Goal: Task Accomplishment & Management: Use online tool/utility

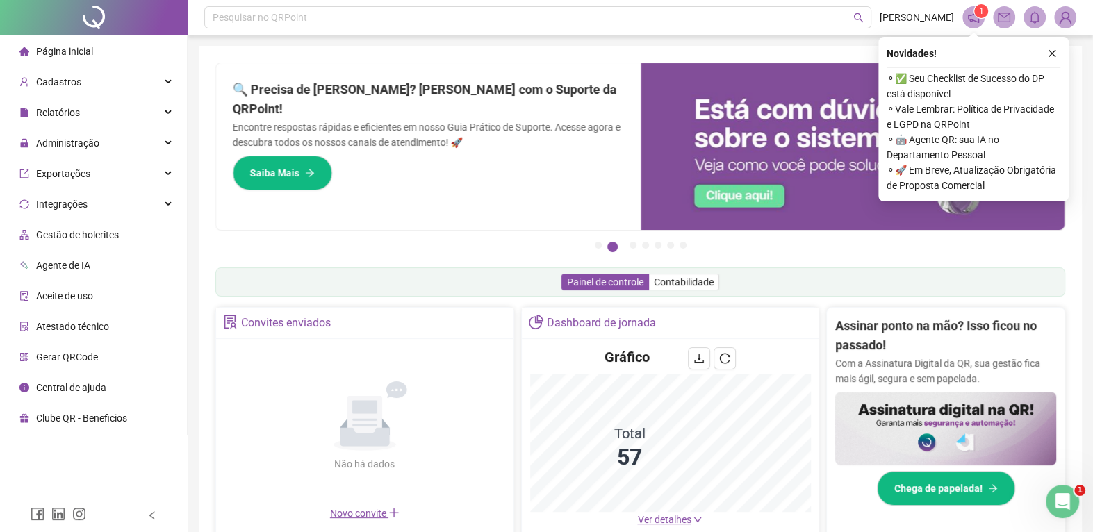
click at [1053, 57] on icon "close" at bounding box center [1052, 54] width 10 height 10
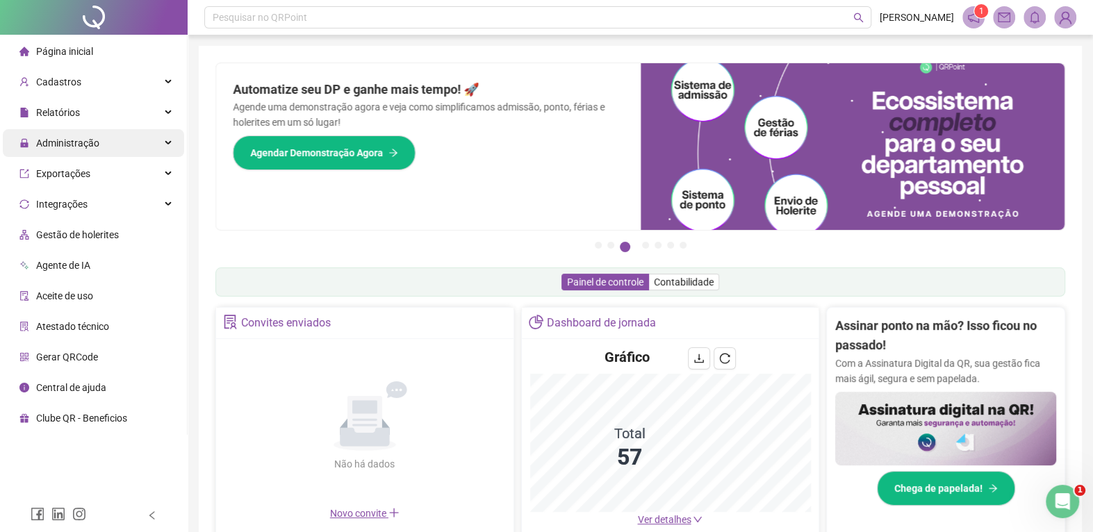
click at [112, 145] on div "Administração" at bounding box center [93, 143] width 181 height 28
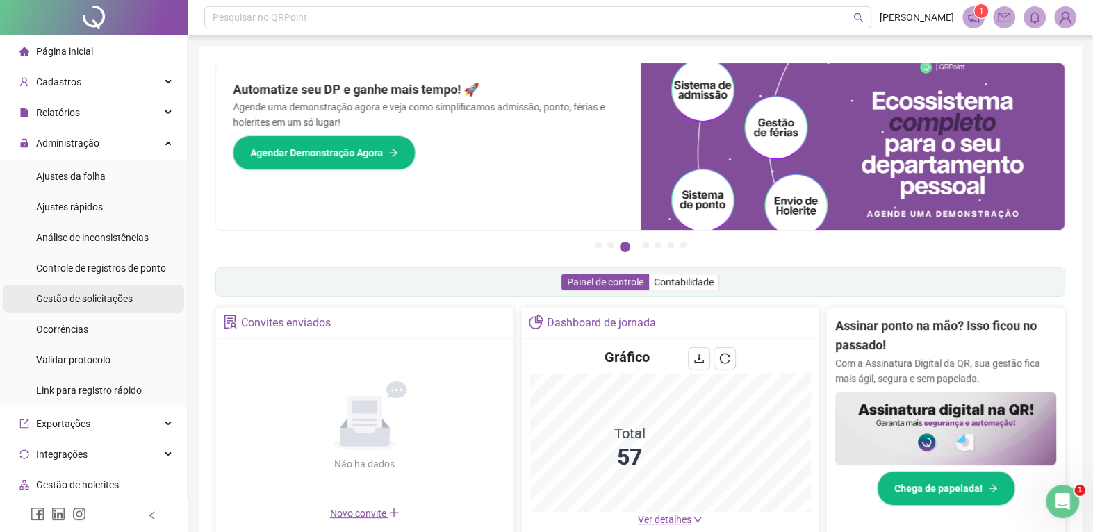
click at [131, 300] on li "Gestão de solicitações" at bounding box center [93, 299] width 181 height 28
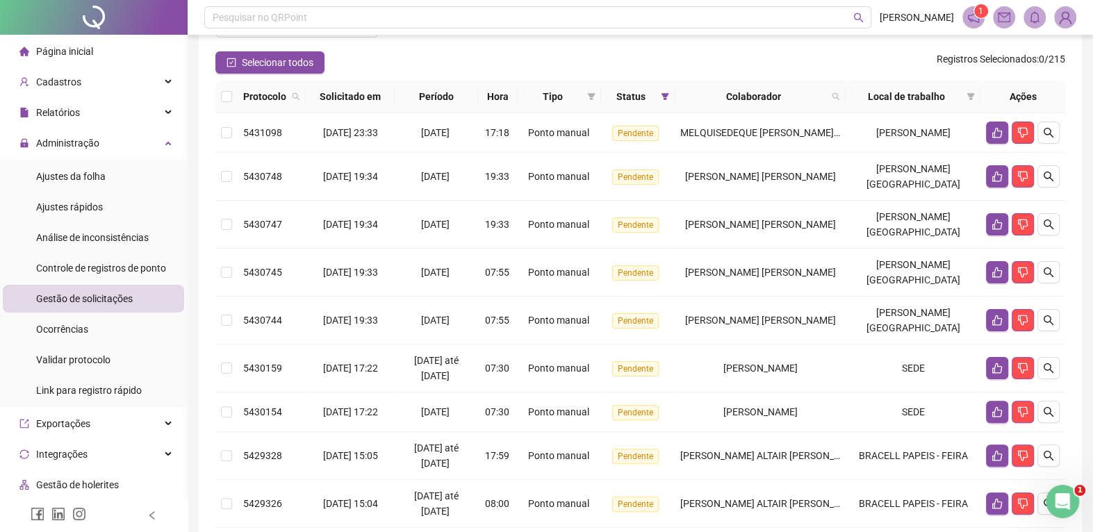
scroll to position [85, 0]
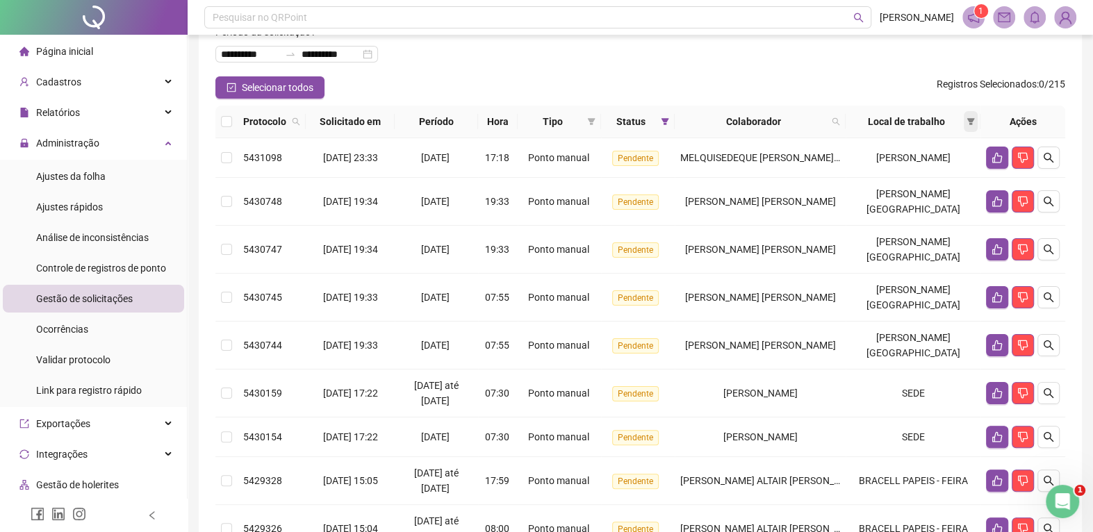
click at [976, 117] on span at bounding box center [971, 121] width 14 height 21
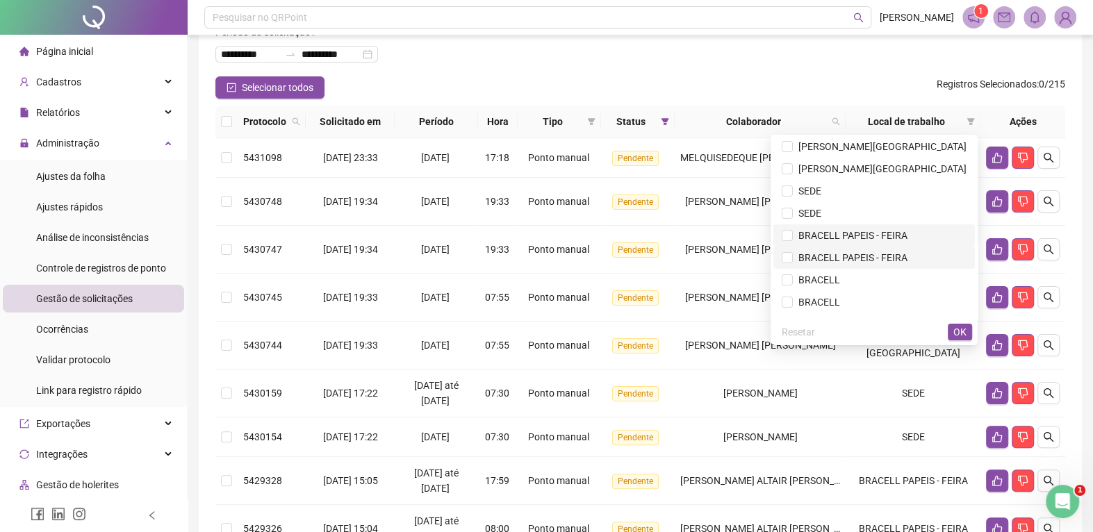
scroll to position [70, 0]
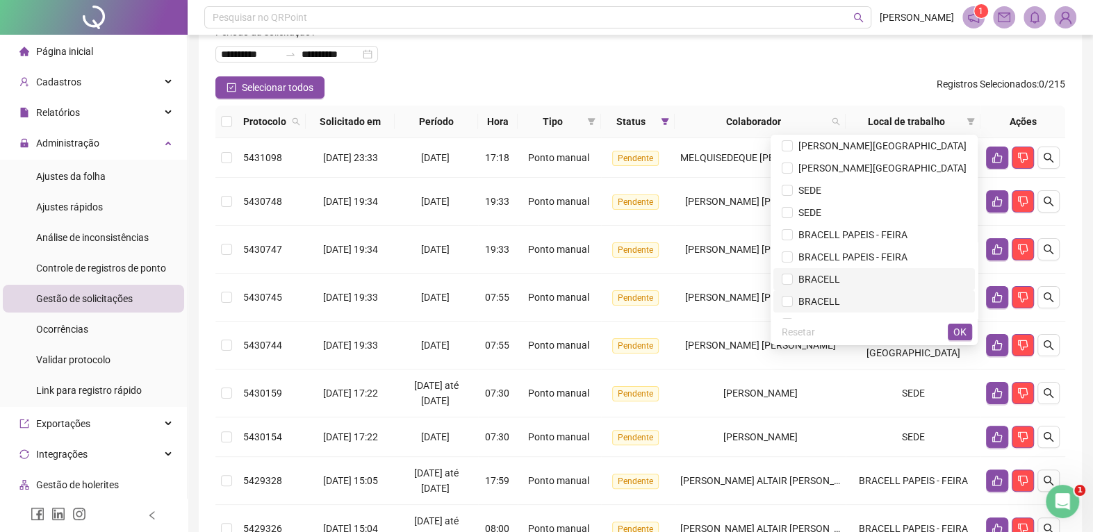
drag, startPoint x: 826, startPoint y: 286, endPoint x: 833, endPoint y: 283, distance: 7.2
click at [827, 286] on li "BRACELL" at bounding box center [875, 279] width 202 height 22
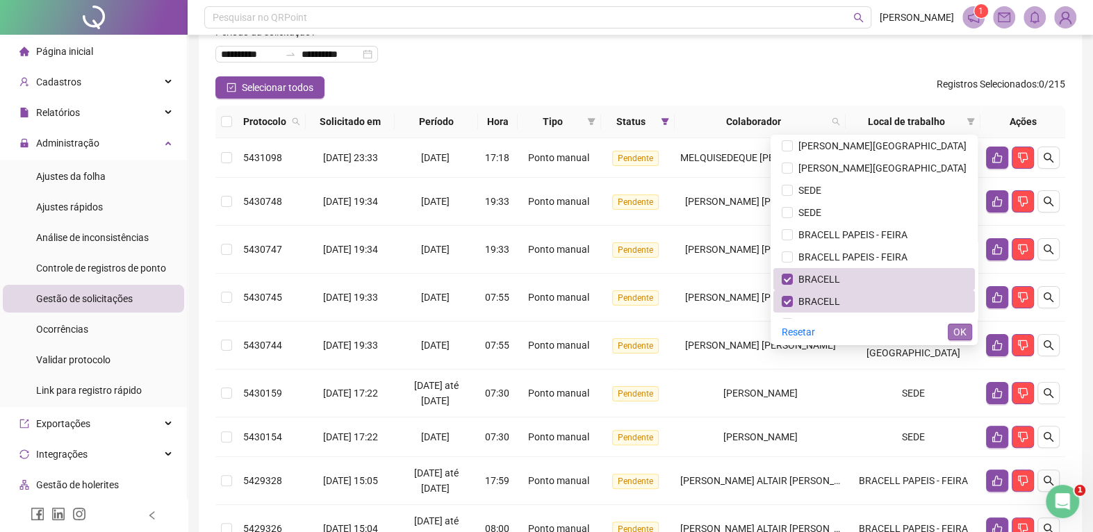
click at [959, 334] on span "OK" at bounding box center [960, 332] width 13 height 15
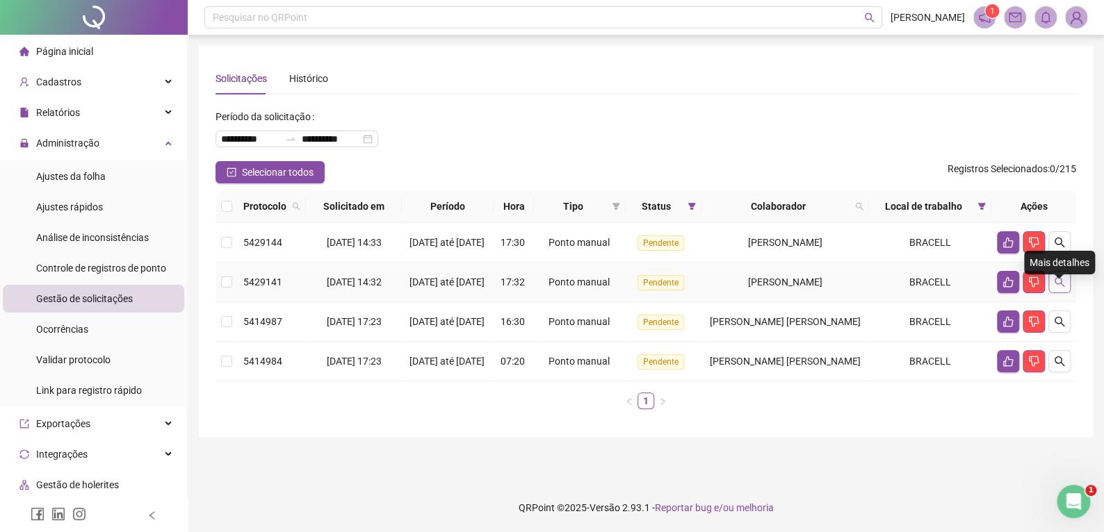
click at [1064, 288] on icon "search" at bounding box center [1059, 282] width 11 height 11
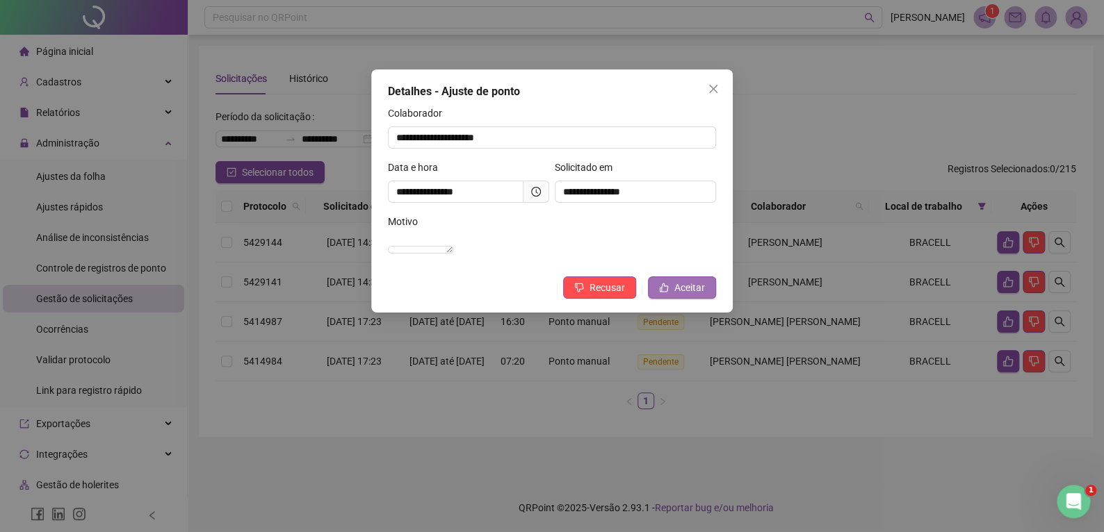
click at [685, 295] on span "Aceitar" at bounding box center [689, 287] width 31 height 15
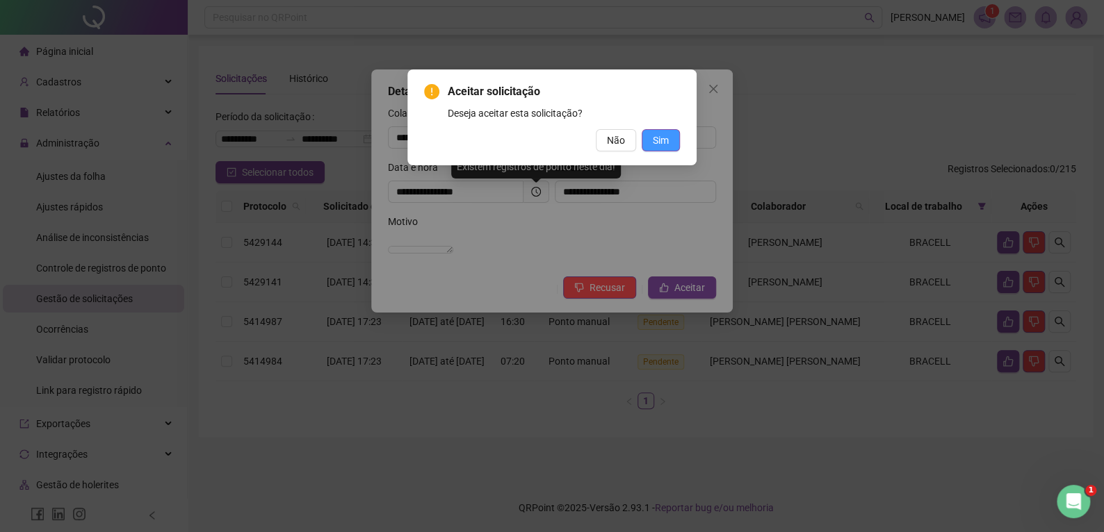
click at [664, 135] on span "Sim" at bounding box center [661, 140] width 16 height 15
click at [664, 136] on span "Sim" at bounding box center [661, 140] width 16 height 15
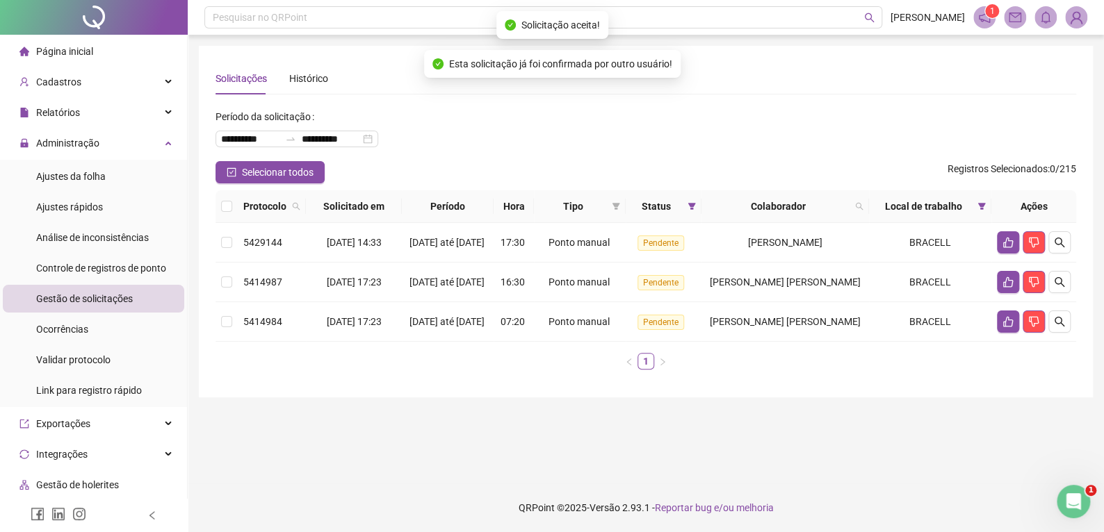
click at [710, 83] on div "**********" at bounding box center [552, 266] width 1104 height 532
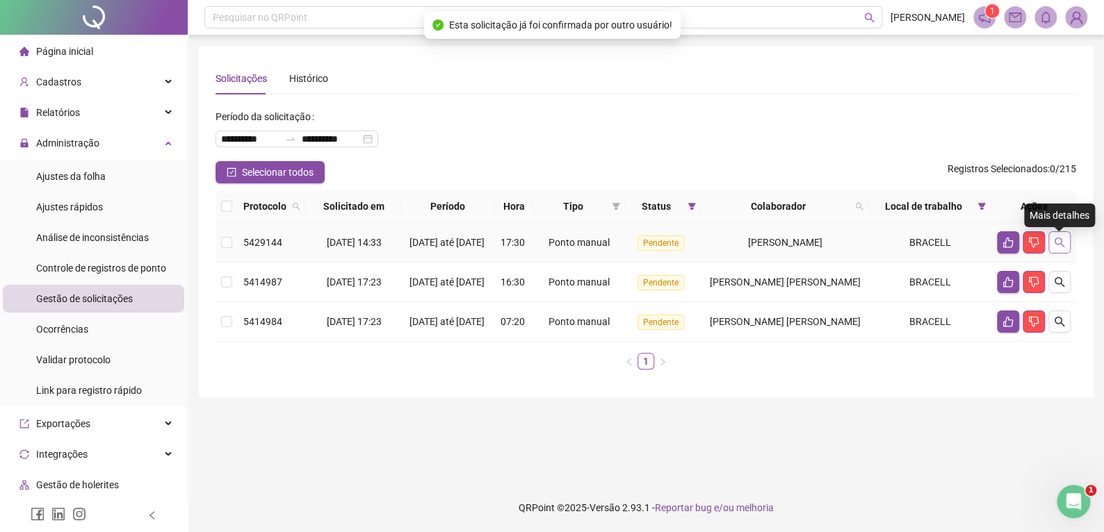
click at [1056, 247] on icon "search" at bounding box center [1059, 242] width 11 height 11
click at [1056, 240] on icon "search" at bounding box center [1059, 242] width 11 height 11
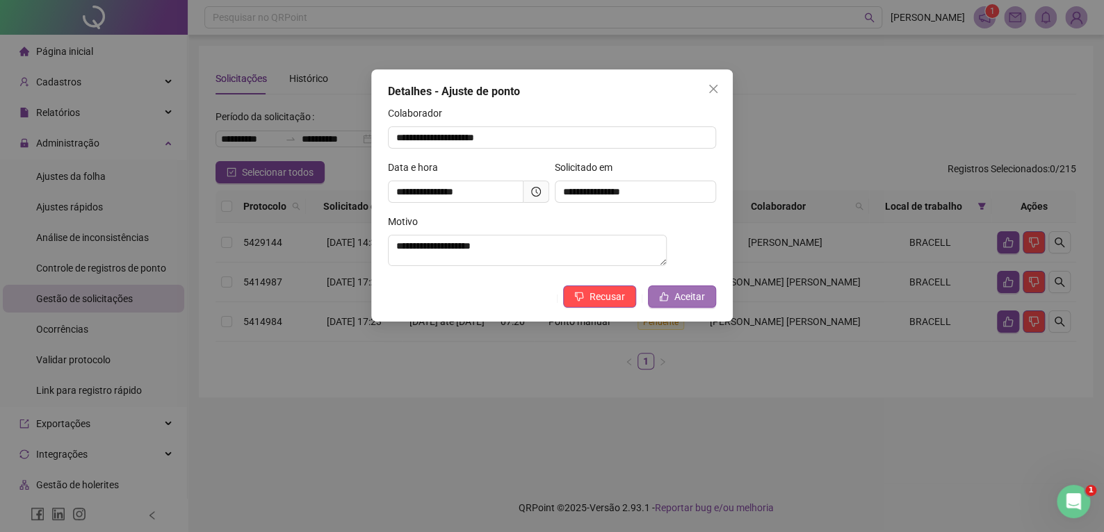
click at [665, 302] on icon "like" at bounding box center [664, 297] width 10 height 10
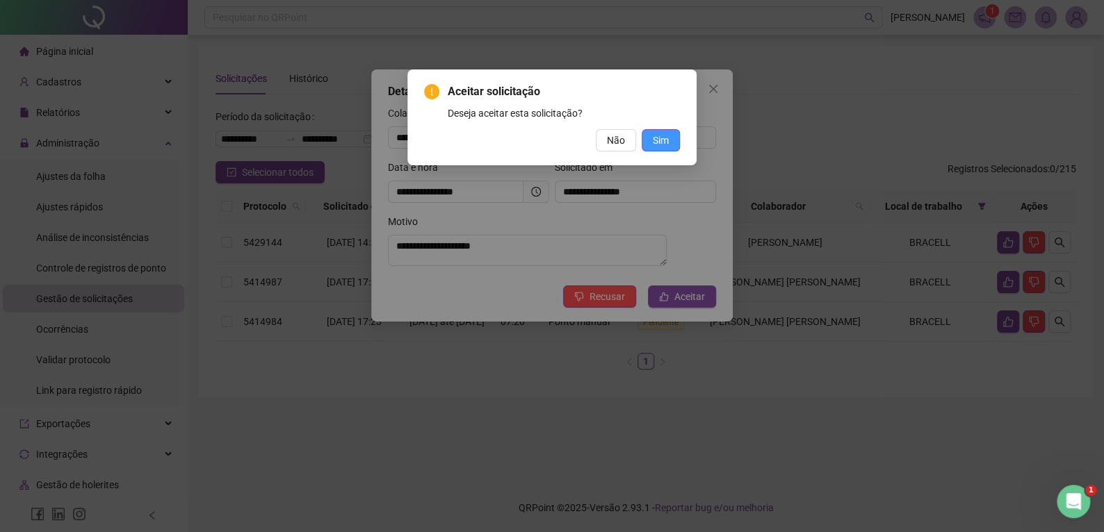
click at [671, 133] on button "Sim" at bounding box center [660, 140] width 38 height 22
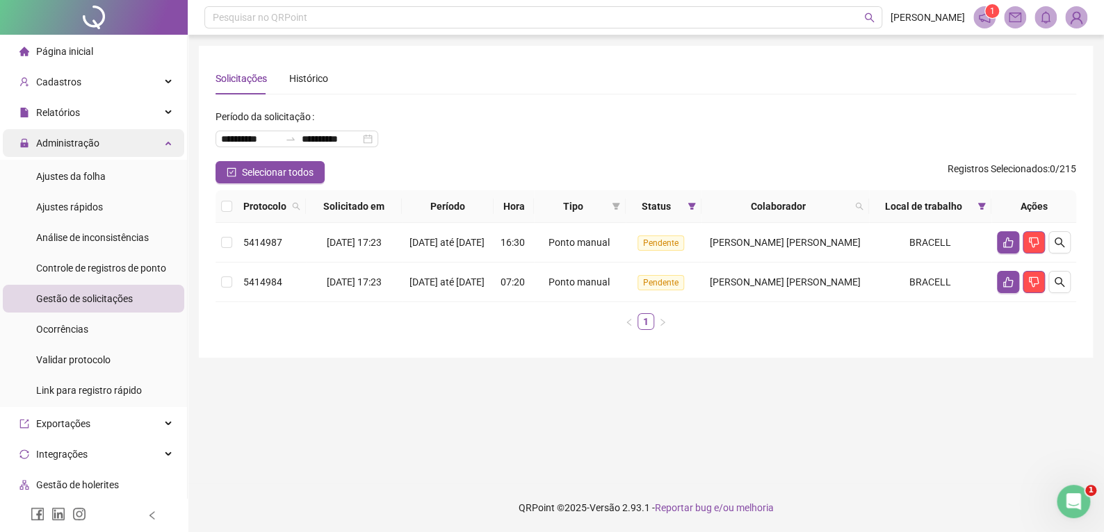
click at [77, 147] on span "Administração" at bounding box center [67, 143] width 63 height 11
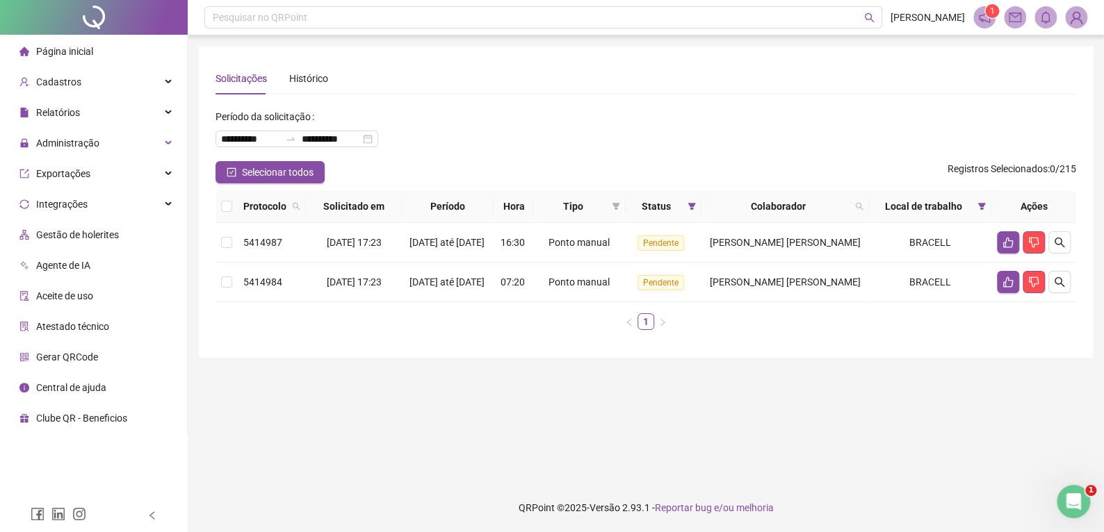
click at [69, 47] on span "Página inicial" at bounding box center [64, 51] width 57 height 11
